Goal: Task Accomplishment & Management: Use online tool/utility

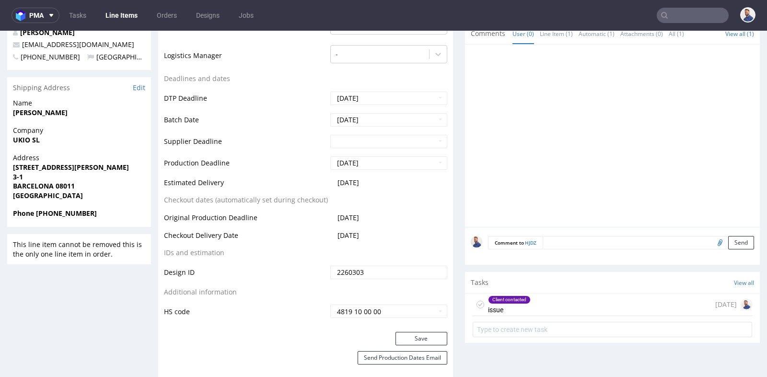
scroll to position [58, 0]
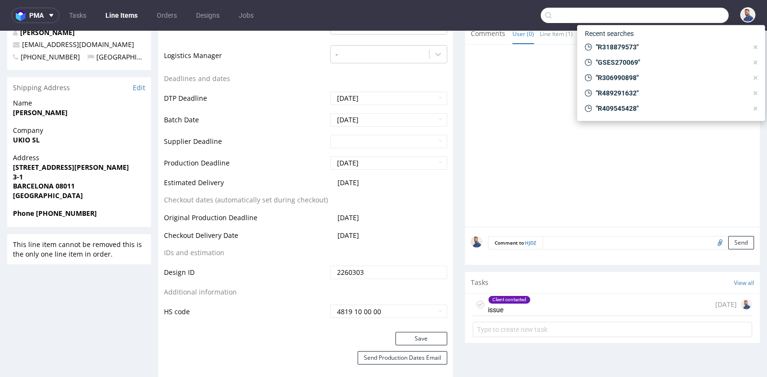
drag, startPoint x: 0, startPoint y: 0, endPoint x: 688, endPoint y: 17, distance: 688.1
click at [688, 17] on input "text" at bounding box center [635, 15] width 188 height 15
paste input "R415808429."
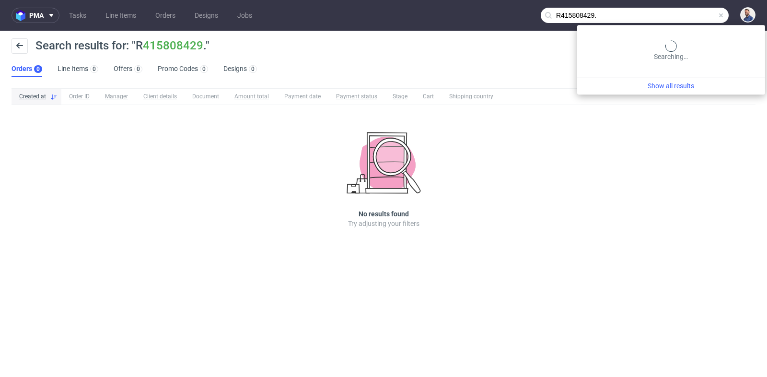
click at [706, 18] on input "R415808429." at bounding box center [635, 15] width 188 height 15
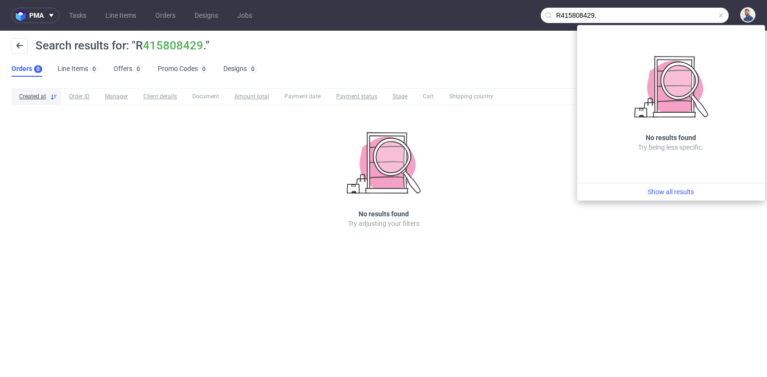
click at [706, 18] on input "R415808429." at bounding box center [635, 15] width 188 height 15
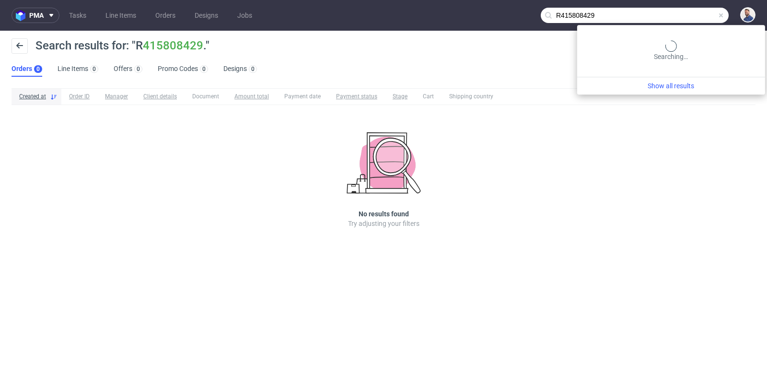
type input "R415808429"
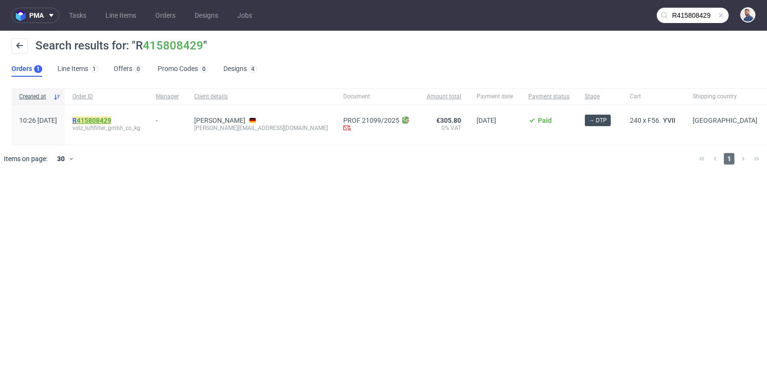
click at [111, 118] on link "415808429" at bounding box center [94, 120] width 35 height 8
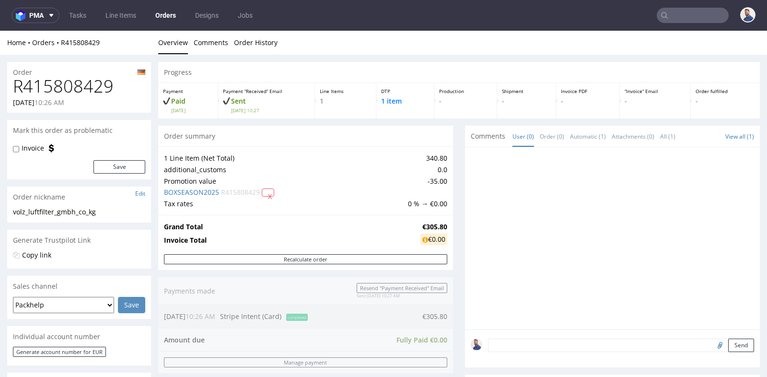
click at [448, 130] on div "Order summary" at bounding box center [305, 136] width 295 height 21
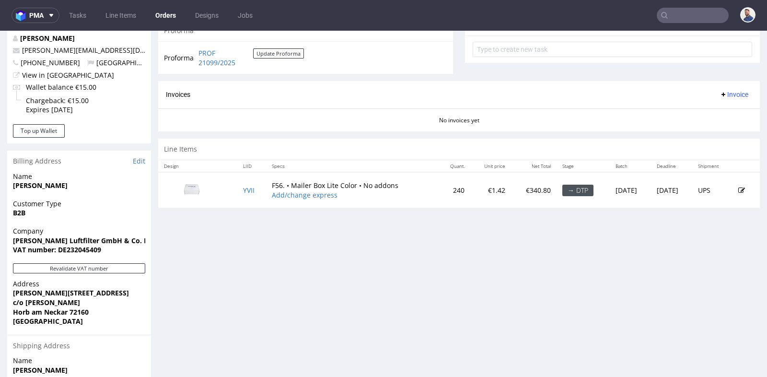
scroll to position [362, 0]
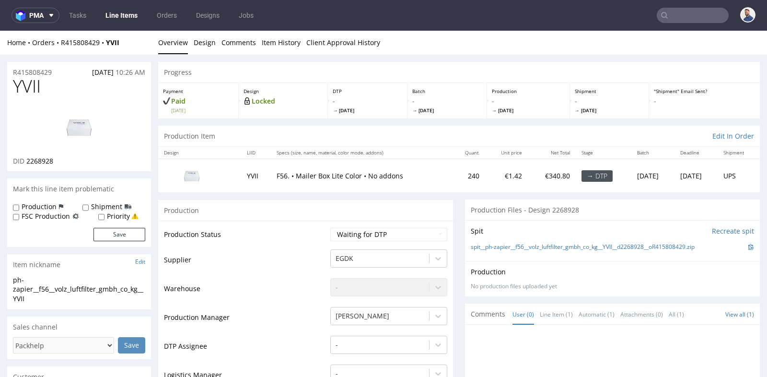
click at [604, 223] on div "Spit Recreate spit spit__ph-zapier__f56__volz_luftfilter_gmbh_co_kg__YVII__d226…" at bounding box center [612, 240] width 295 height 41
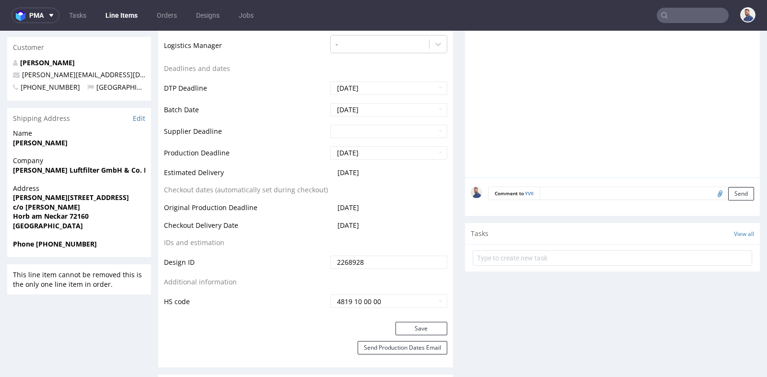
scroll to position [341, 0]
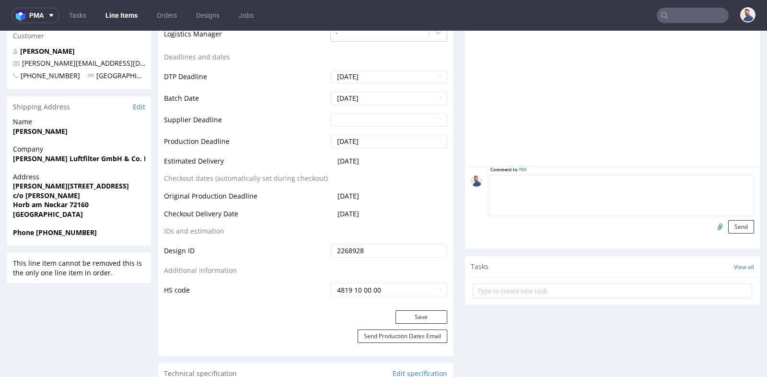
click at [606, 178] on textarea at bounding box center [621, 195] width 266 height 41
type textarea "[PERSON_NAME] wysłał plik"
click at [712, 226] on input "file" at bounding box center [718, 226] width 13 height 12
type input "C:\fakepath\[URL]"
click at [736, 226] on button "Send" at bounding box center [741, 226] width 26 height 13
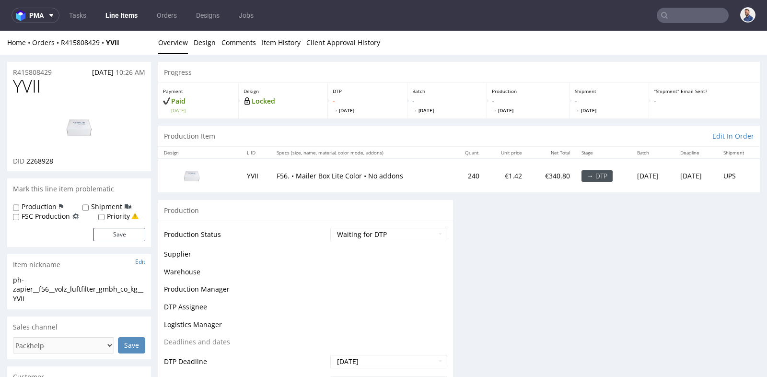
scroll to position [0, 0]
